Goal: Navigation & Orientation: Find specific page/section

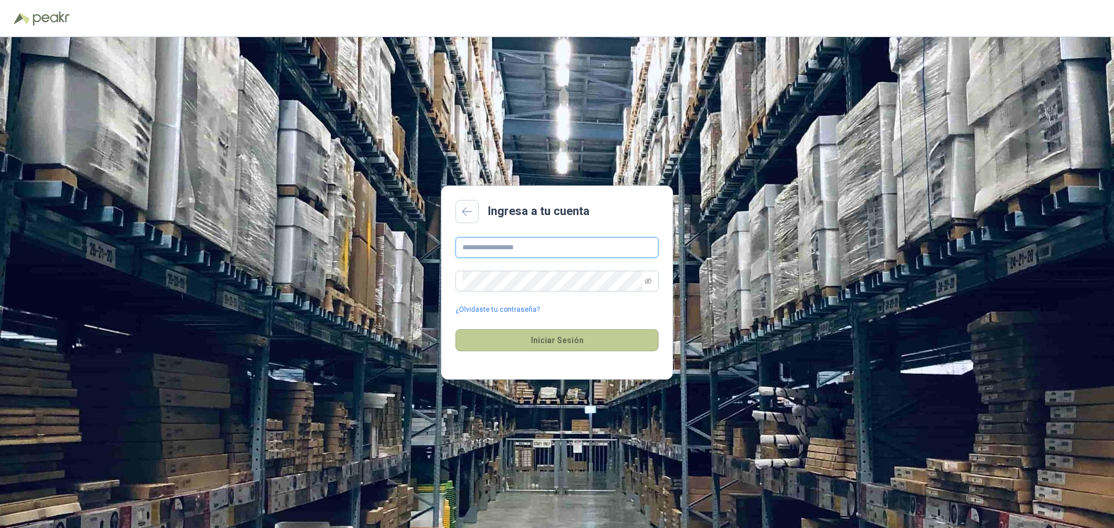
type input "**********"
click at [552, 340] on button "Iniciar Sesión" at bounding box center [556, 340] width 203 height 22
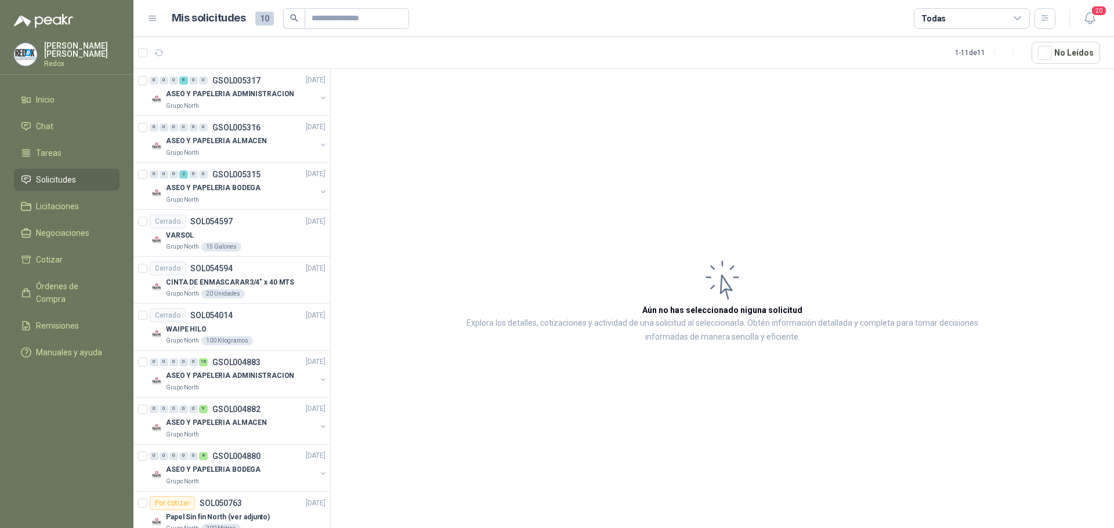
click at [1078, 21] on div "20" at bounding box center [1077, 18] width 45 height 18
click at [1090, 17] on icon "button" at bounding box center [1089, 18] width 15 height 15
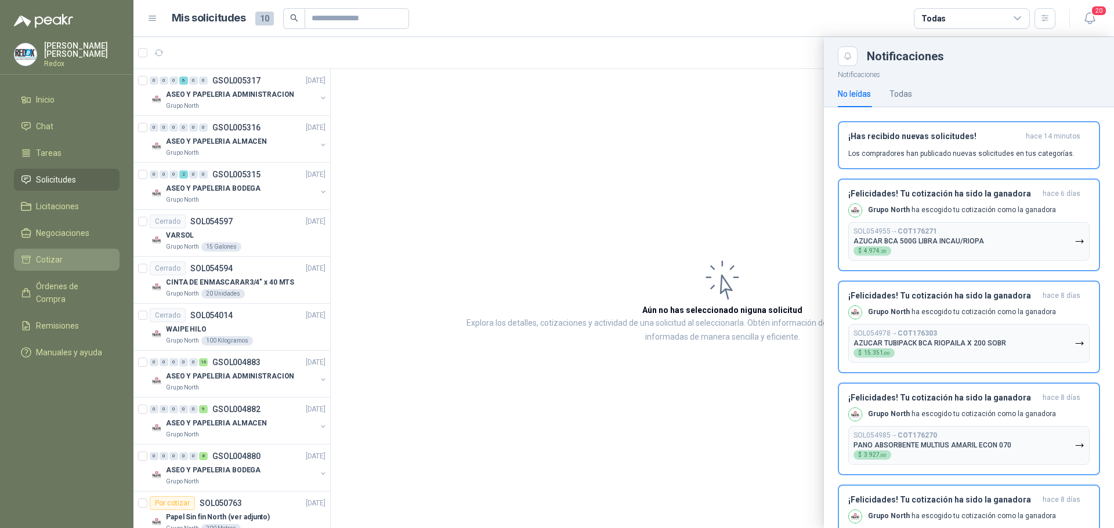
click at [60, 256] on span "Cotizar" at bounding box center [49, 259] width 27 height 13
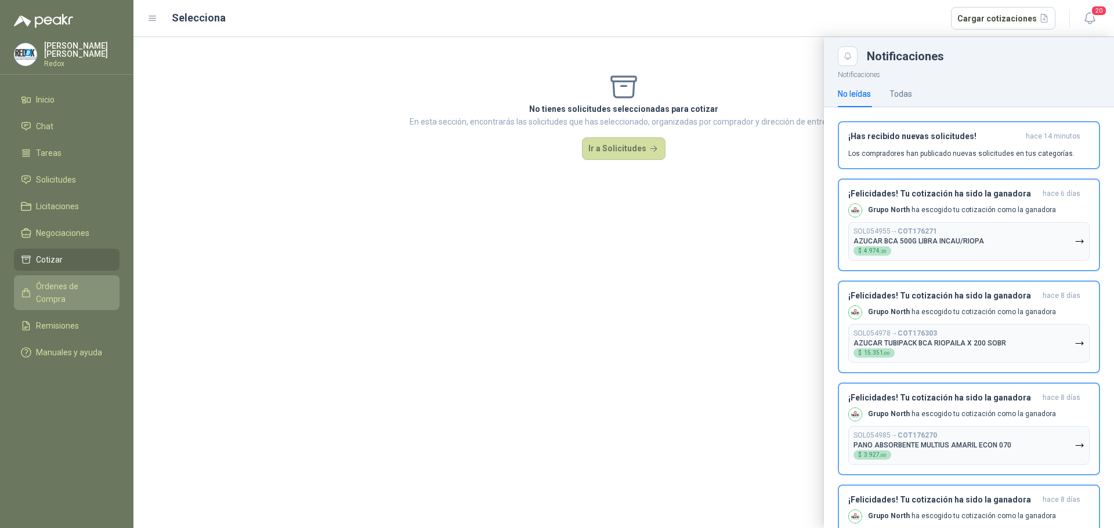
click at [66, 282] on span "Órdenes de Compra" at bounding box center [72, 293] width 73 height 26
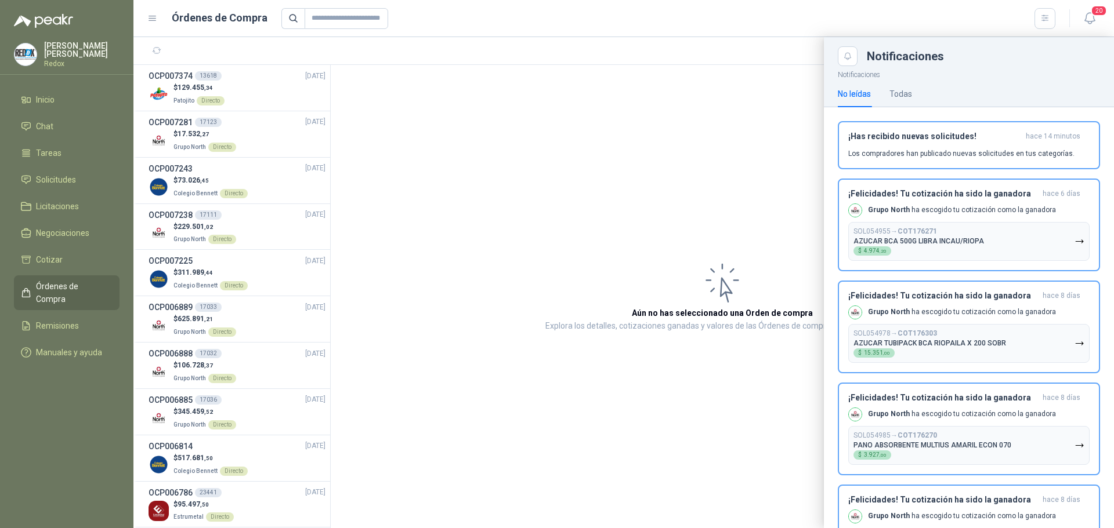
click at [236, 133] on div at bounding box center [623, 282] width 980 height 491
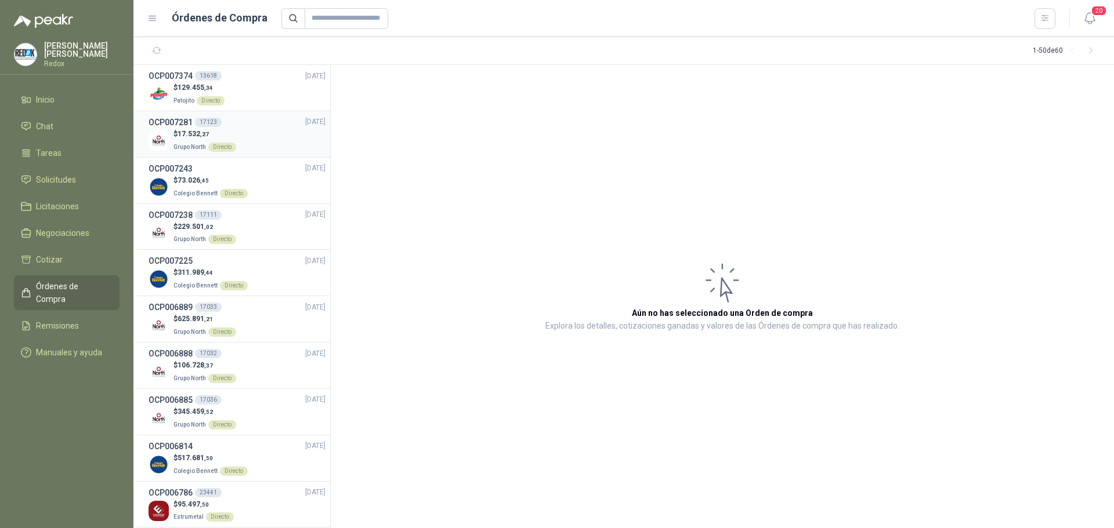
click at [228, 143] on div "Directo" at bounding box center [222, 147] width 28 height 9
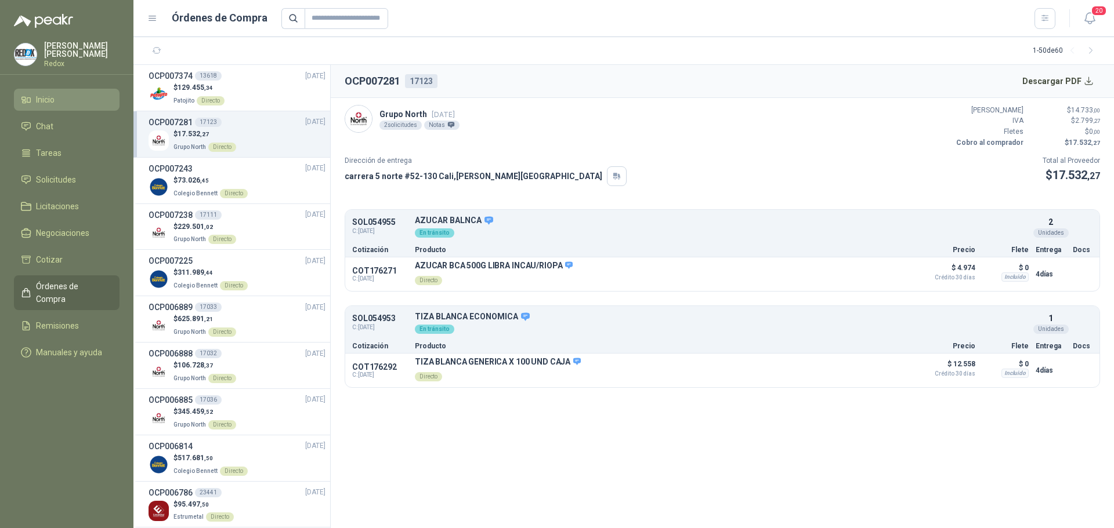
click at [53, 90] on link "Inicio" at bounding box center [67, 100] width 106 height 22
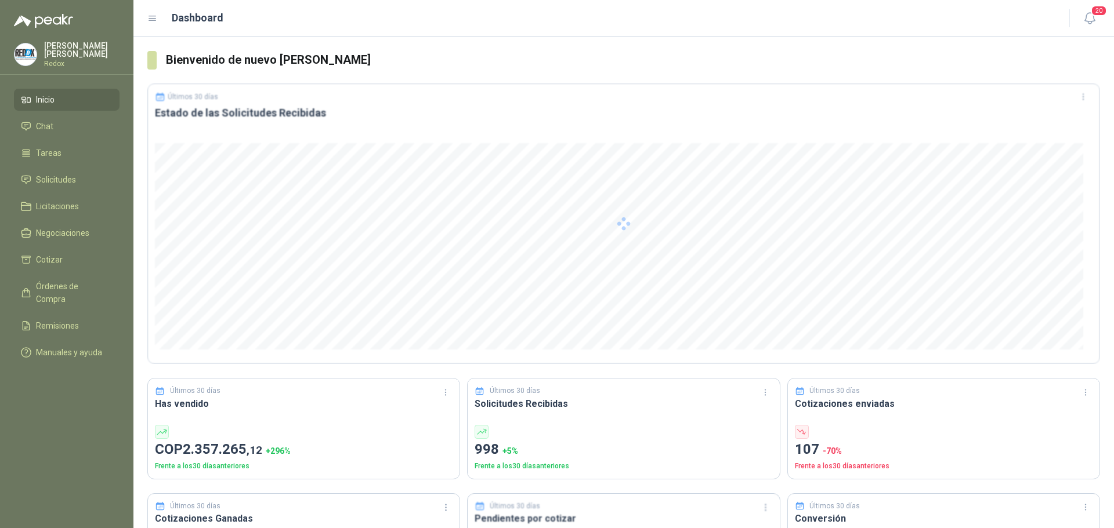
click at [49, 60] on p "Redox" at bounding box center [81, 63] width 75 height 7
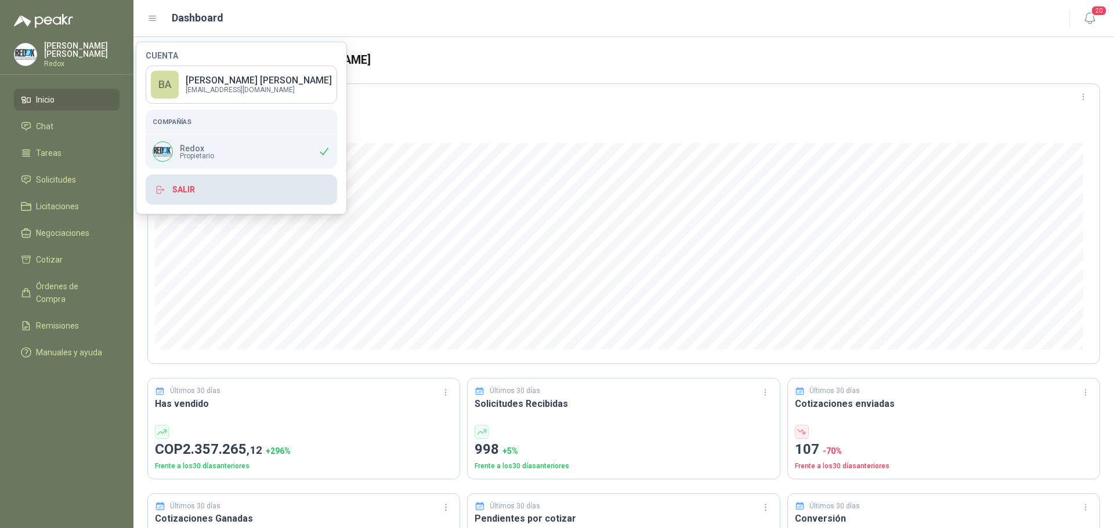
click at [180, 191] on button "Salir" at bounding box center [241, 190] width 191 height 30
